Goal: Information Seeking & Learning: Learn about a topic

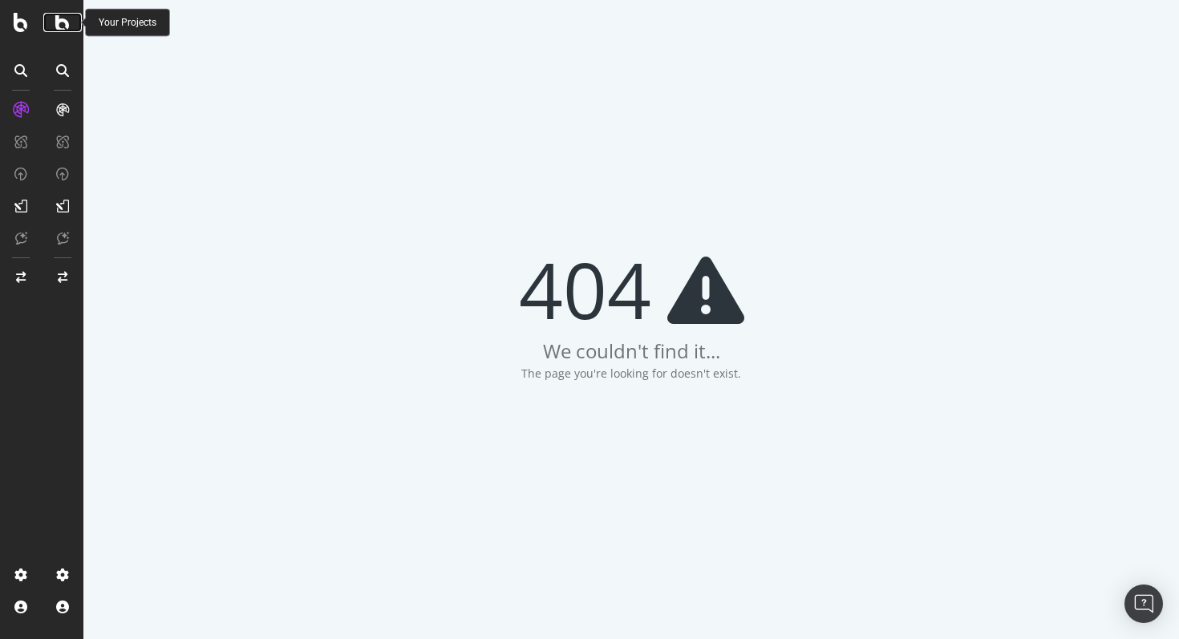
click at [59, 28] on icon at bounding box center [62, 22] width 14 height 19
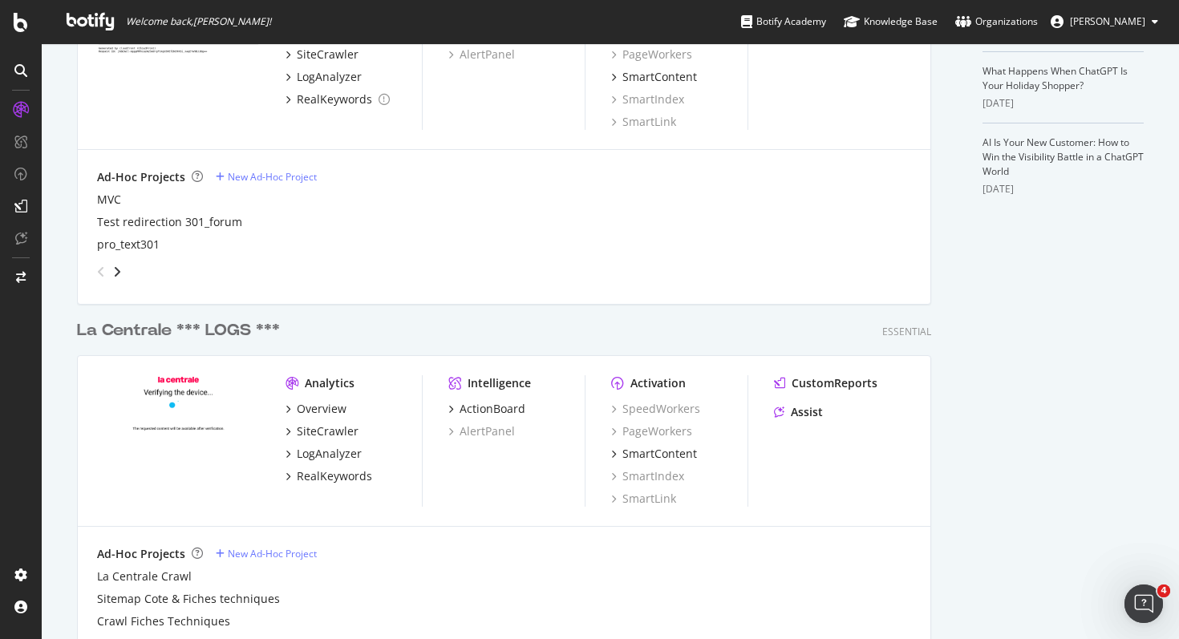
click at [218, 309] on div "La Centrale *** LOGS *** Essential Analytics Overview SiteCrawler LogAnalyzer R…" at bounding box center [510, 488] width 867 height 377
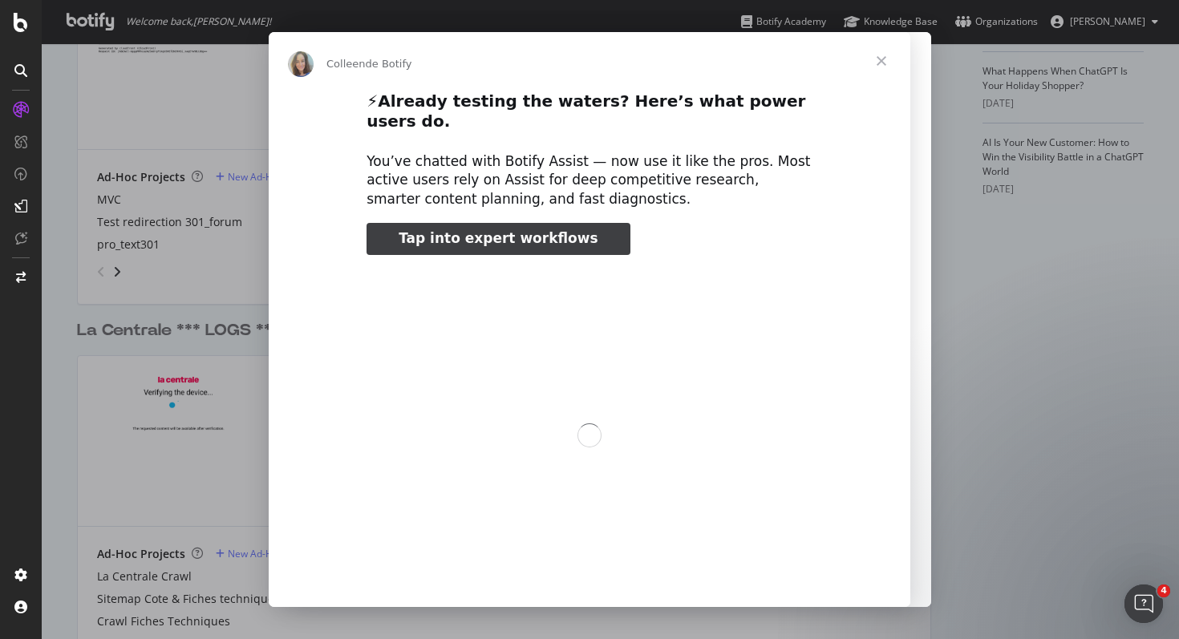
click at [216, 330] on div "Intercom Messenger" at bounding box center [589, 319] width 1179 height 639
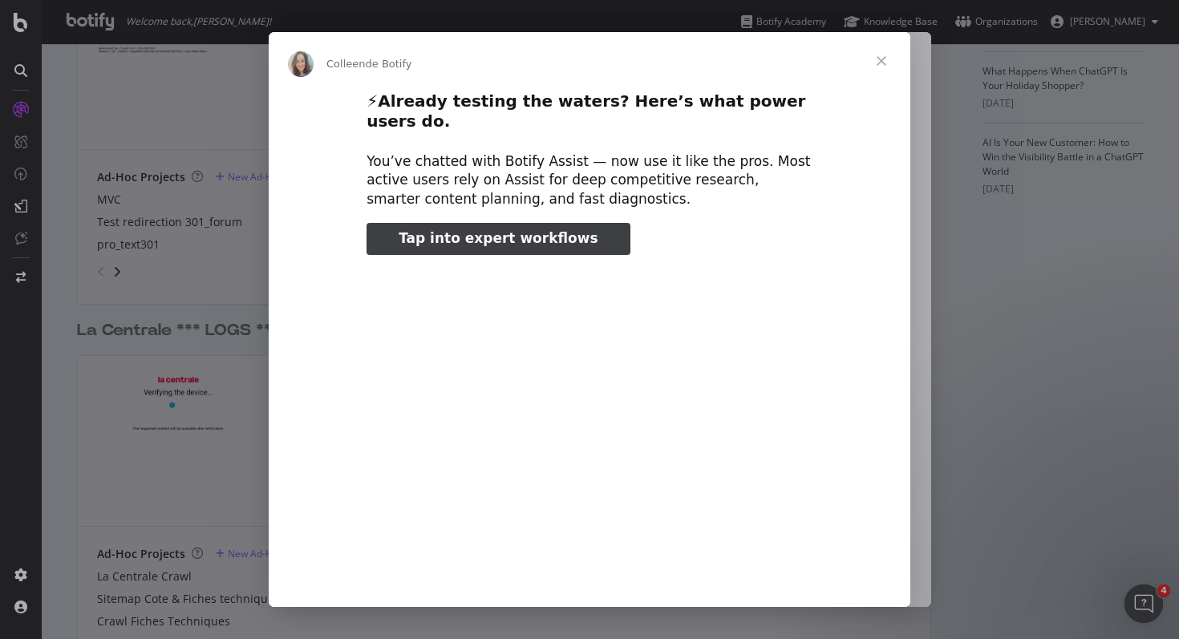
click at [883, 56] on span "Fermer" at bounding box center [881, 61] width 58 height 58
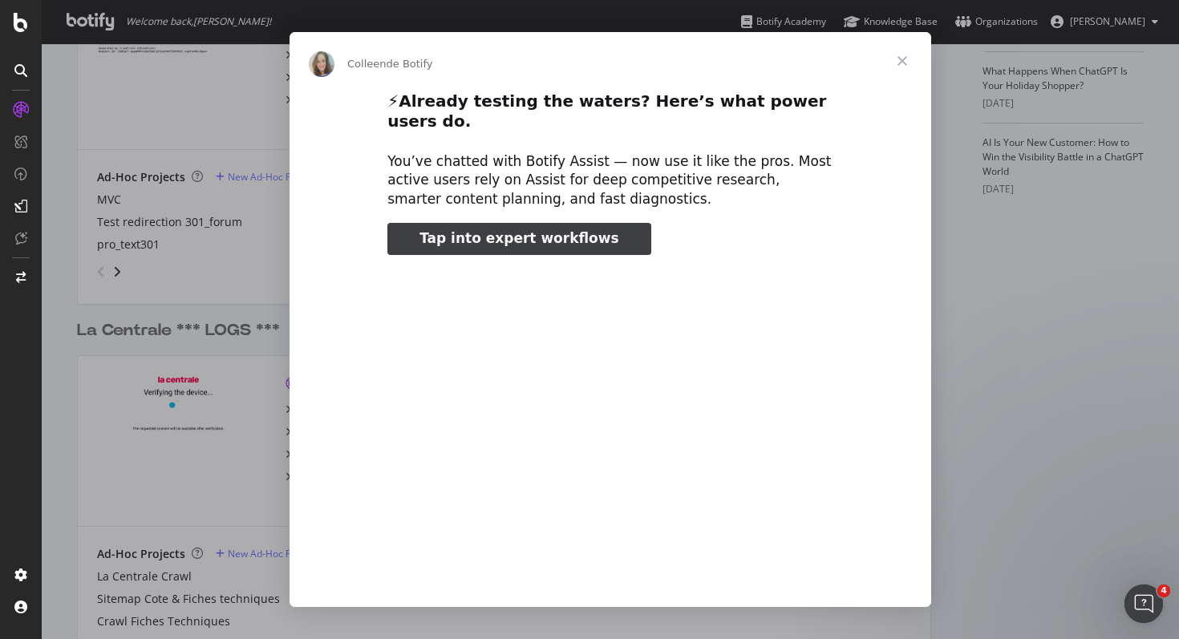
type input "132890"
click at [900, 71] on span "Fermer" at bounding box center [902, 61] width 58 height 58
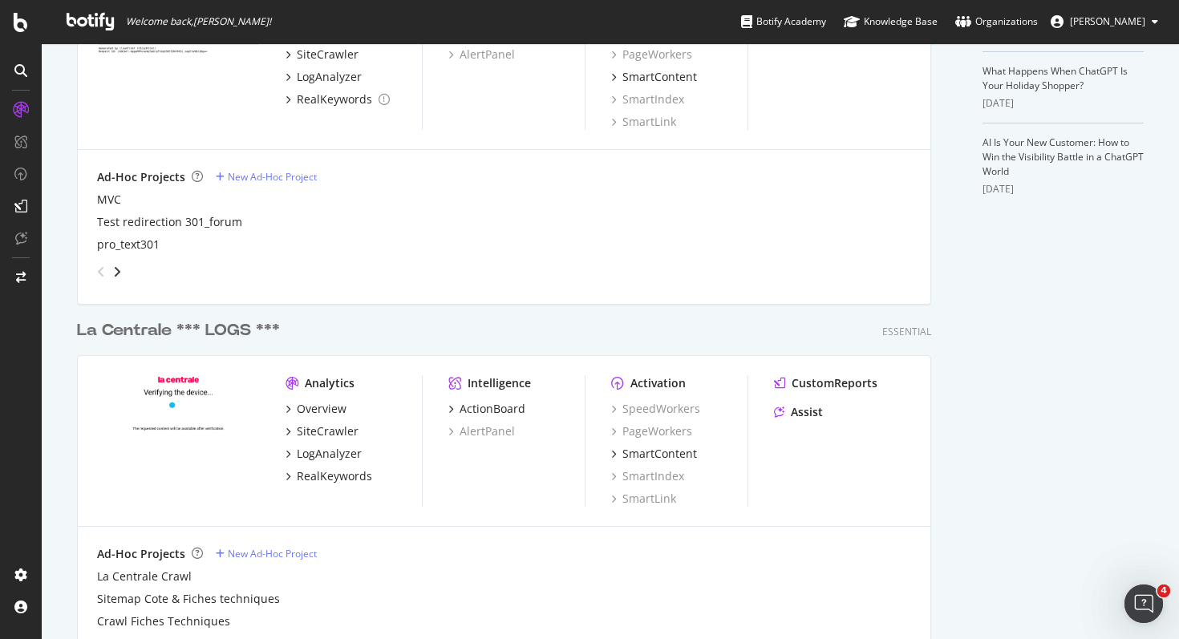
click at [241, 323] on div "La Centrale *** LOGS ***" at bounding box center [178, 330] width 203 height 23
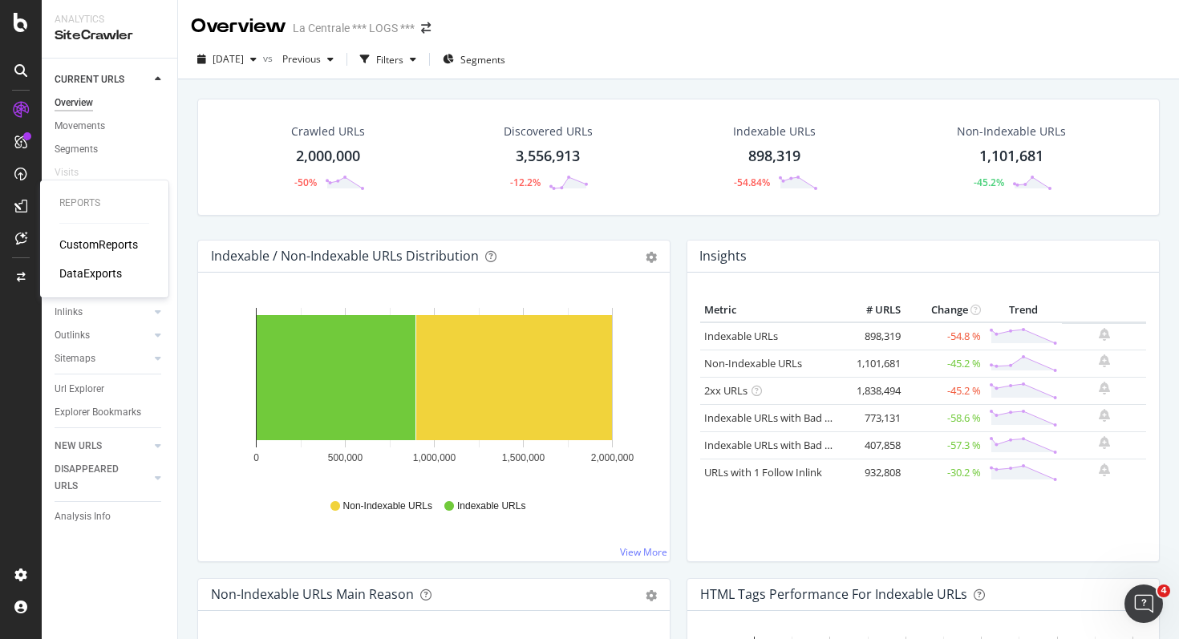
click at [81, 271] on div "DataExports" at bounding box center [90, 273] width 63 height 16
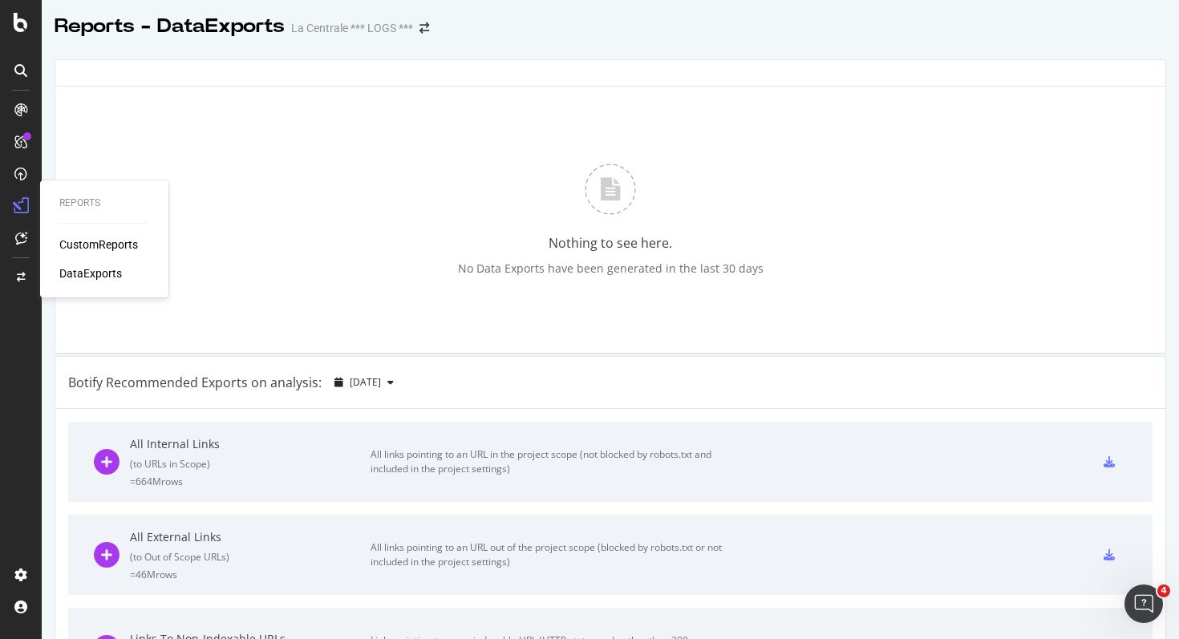
click at [73, 242] on div "CustomReports" at bounding box center [98, 245] width 79 height 16
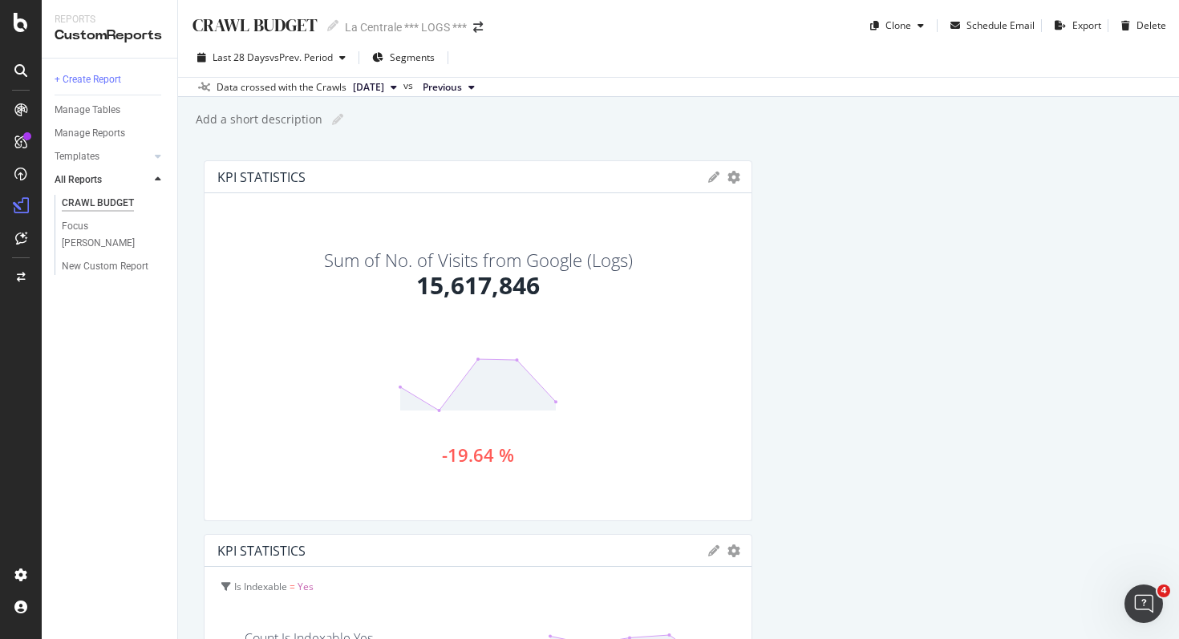
click at [156, 180] on icon at bounding box center [158, 180] width 6 height 10
click at [156, 160] on icon at bounding box center [158, 157] width 6 height 10
click at [110, 179] on div "AI Bots in Search" at bounding box center [98, 180] width 73 height 17
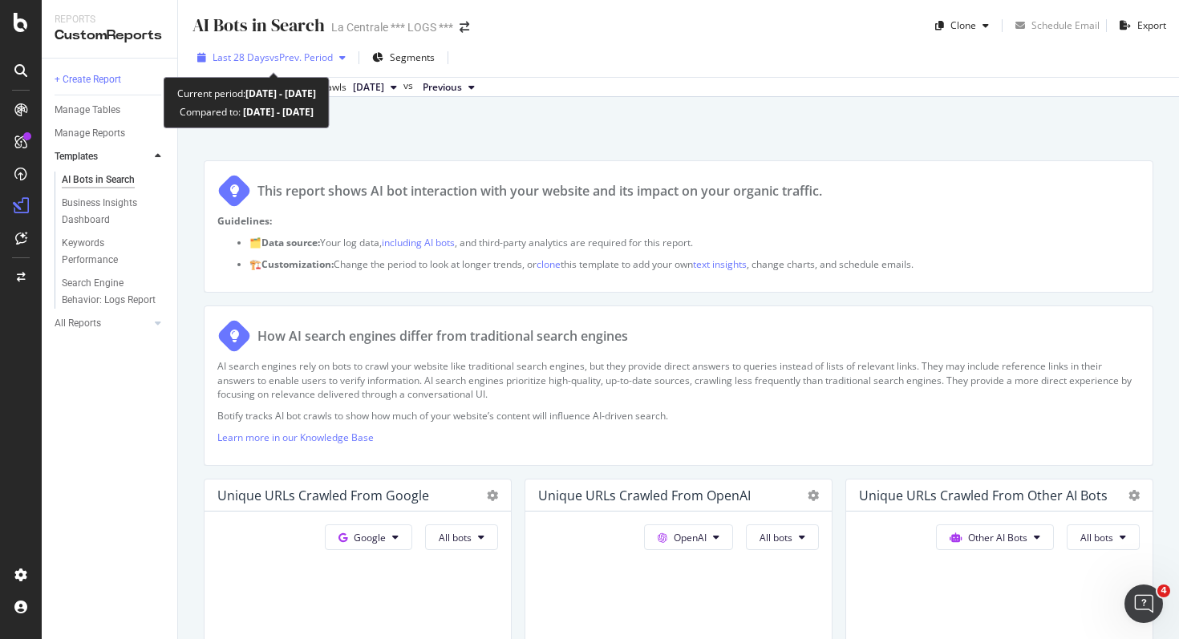
click at [317, 54] on span "vs Prev. Period" at bounding box center [300, 58] width 63 height 14
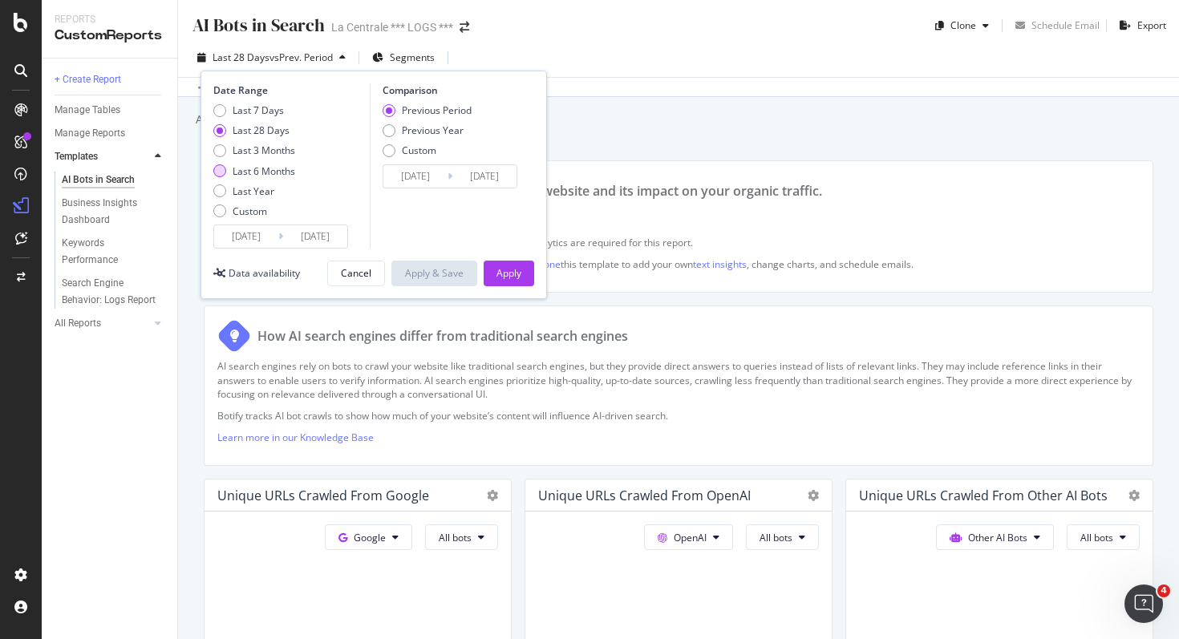
click at [285, 171] on div "Last 6 Months" at bounding box center [264, 171] width 63 height 14
type input "2025/03/24"
type input "2024/09/20"
type input "2025/03/23"
click at [506, 269] on div "Apply" at bounding box center [508, 273] width 25 height 14
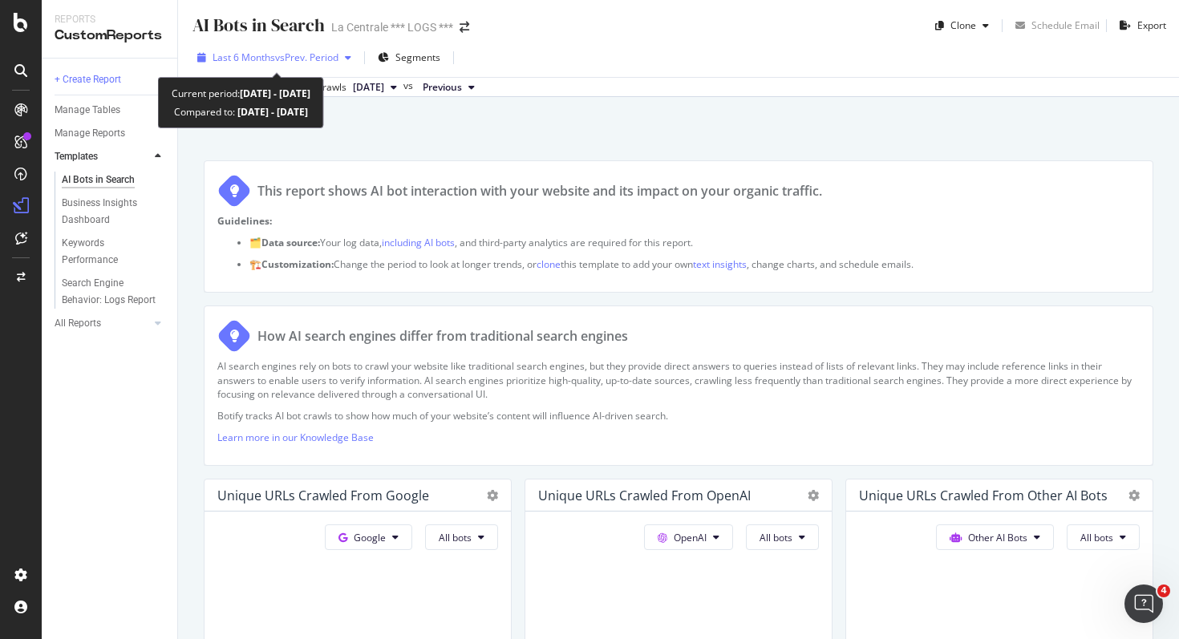
click at [310, 63] on span "vs Prev. Period" at bounding box center [306, 58] width 63 height 14
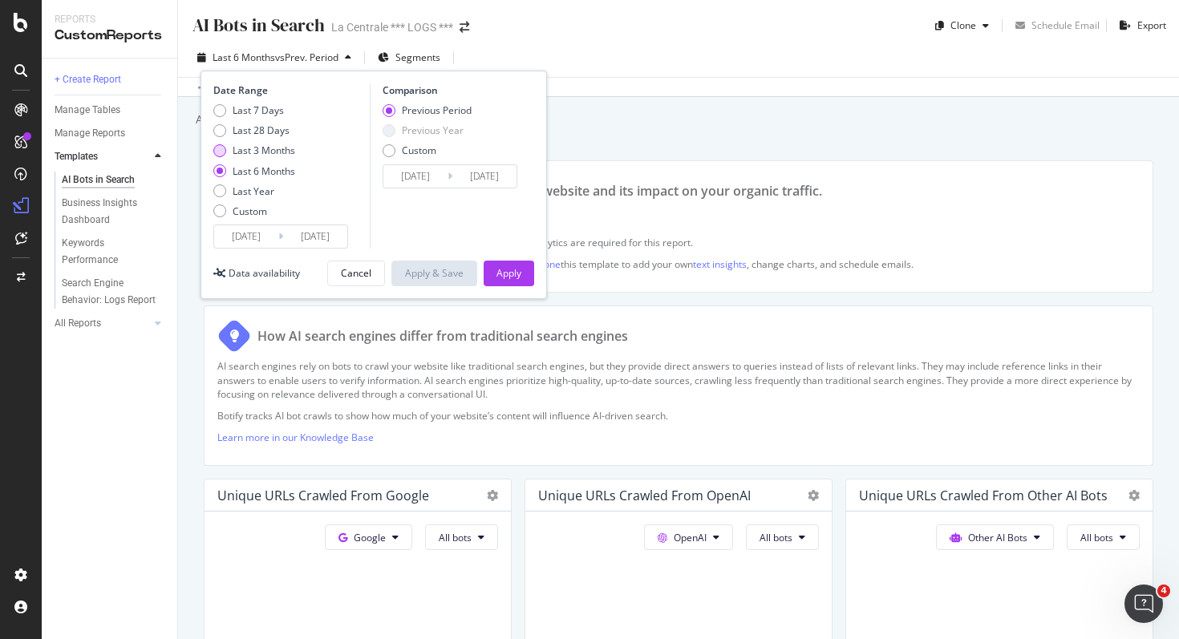
click at [285, 146] on div "Last 3 Months" at bounding box center [264, 151] width 63 height 14
type input "2025/06/24"
type input "2025/03/24"
type input "2025/06/23"
click at [512, 271] on div "Apply" at bounding box center [508, 273] width 25 height 14
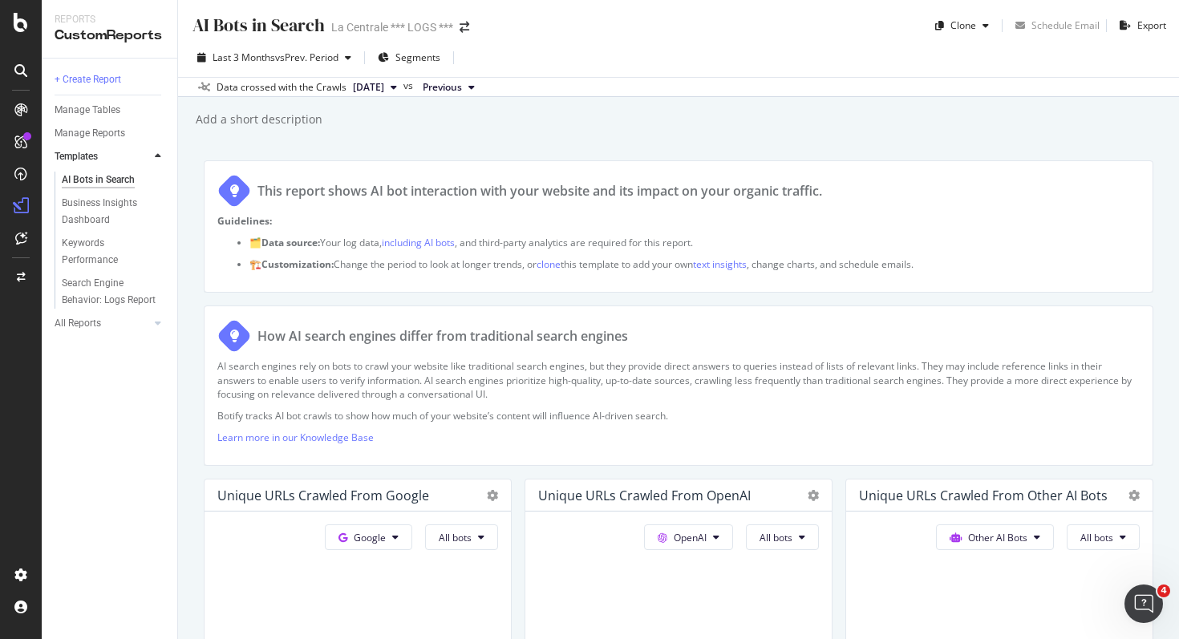
click at [18, 71] on icon at bounding box center [20, 70] width 13 height 13
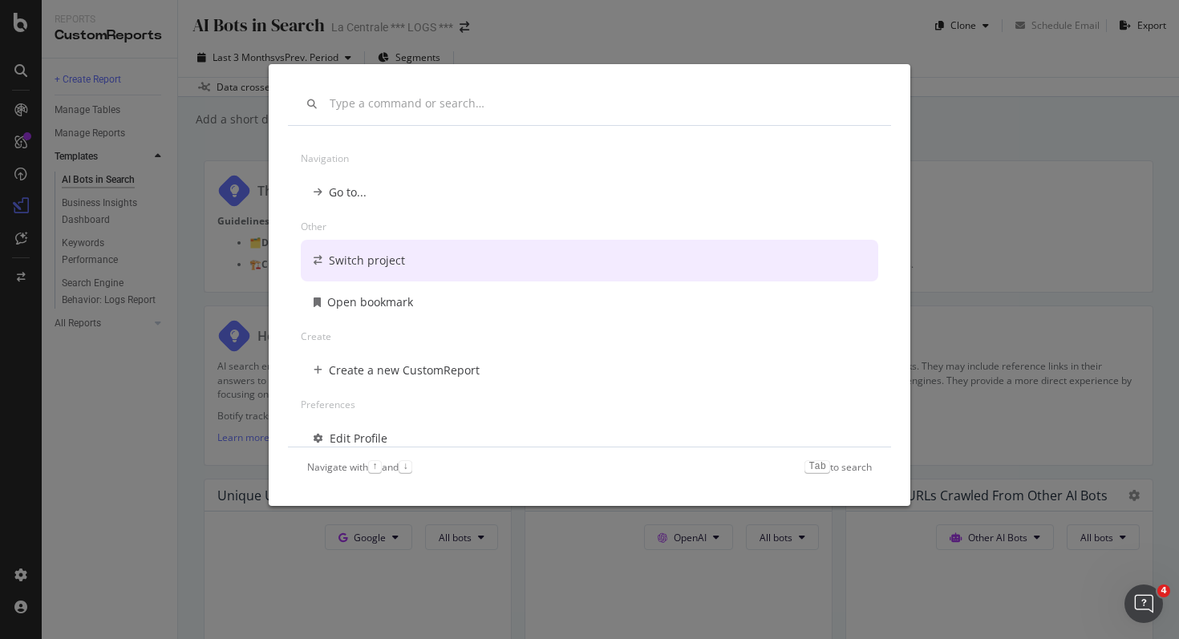
scroll to position [13, 0]
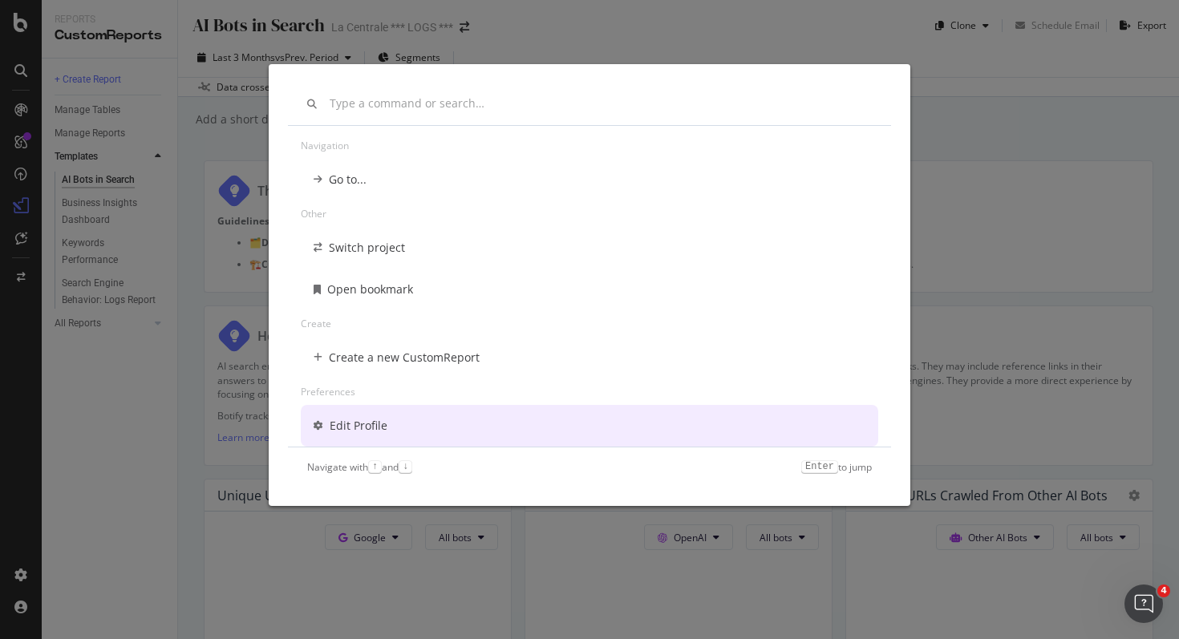
click at [1069, 91] on div "Navigation Go to... Other Switch project Open bookmark Create Create a new Cust…" at bounding box center [589, 319] width 1179 height 639
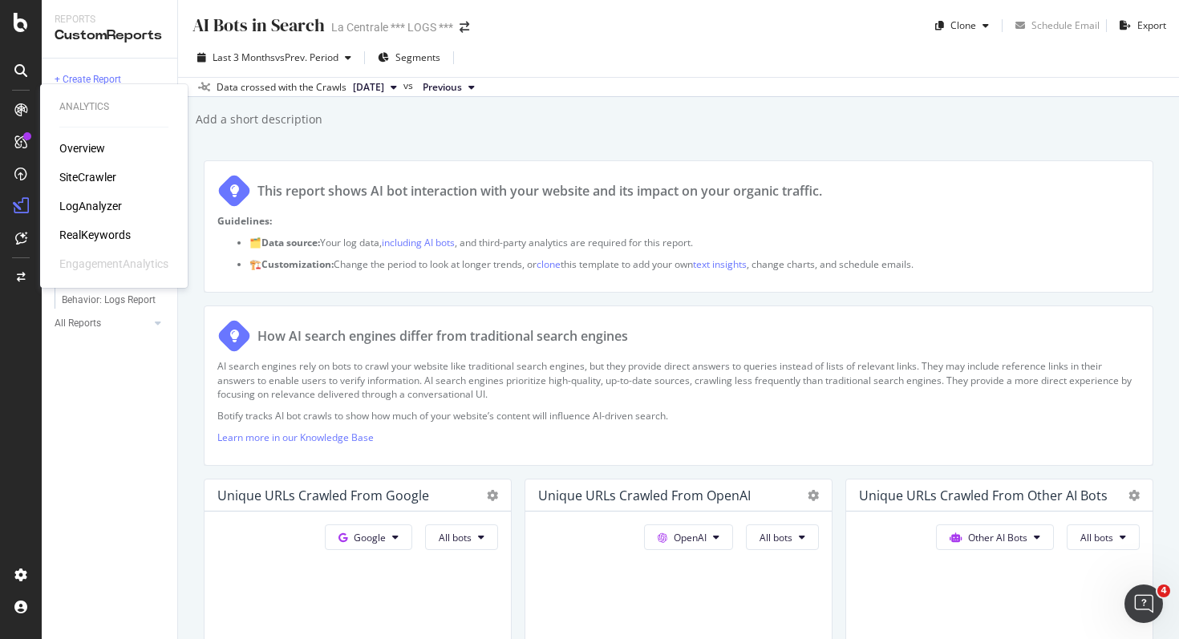
click at [83, 207] on div "LogAnalyzer" at bounding box center [90, 206] width 63 height 16
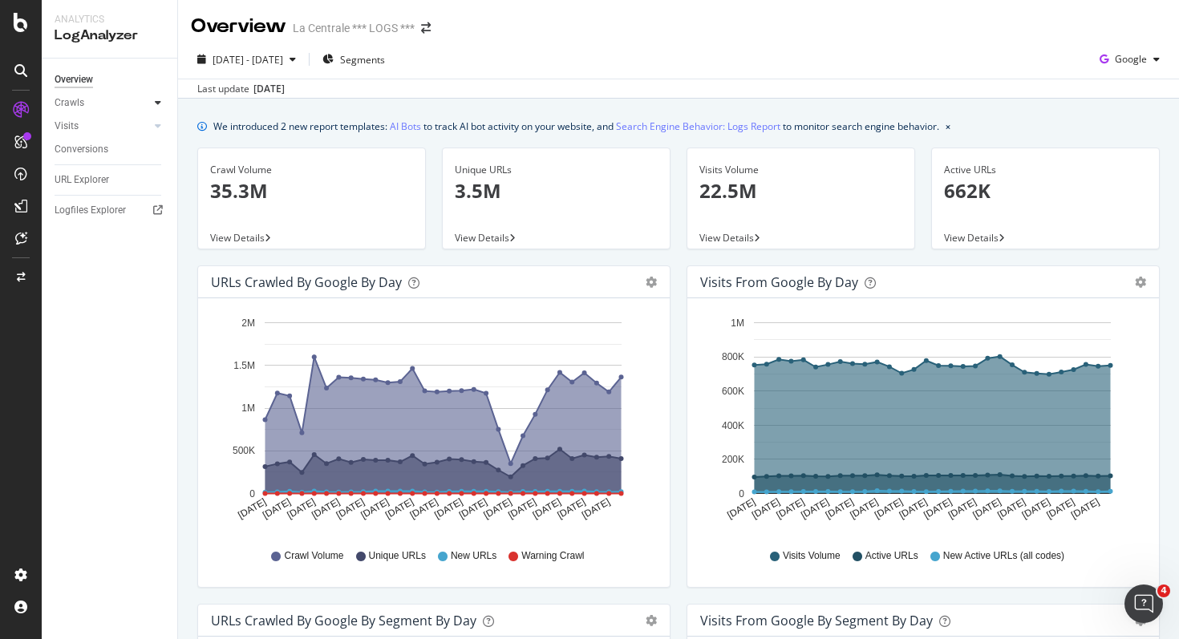
click at [158, 100] on icon at bounding box center [158, 103] width 6 height 10
click at [106, 188] on div "HTTP Codes" at bounding box center [89, 189] width 55 height 17
